Goal: Use online tool/utility

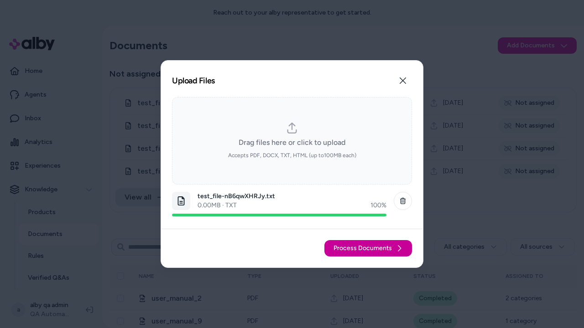
click at [369, 249] on span "Process Documents" at bounding box center [362, 248] width 58 height 9
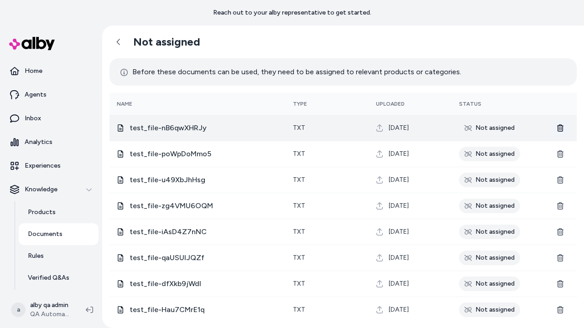
click at [560, 128] on icon at bounding box center [560, 128] width 6 height 7
